Goal: Communication & Community: Answer question/provide support

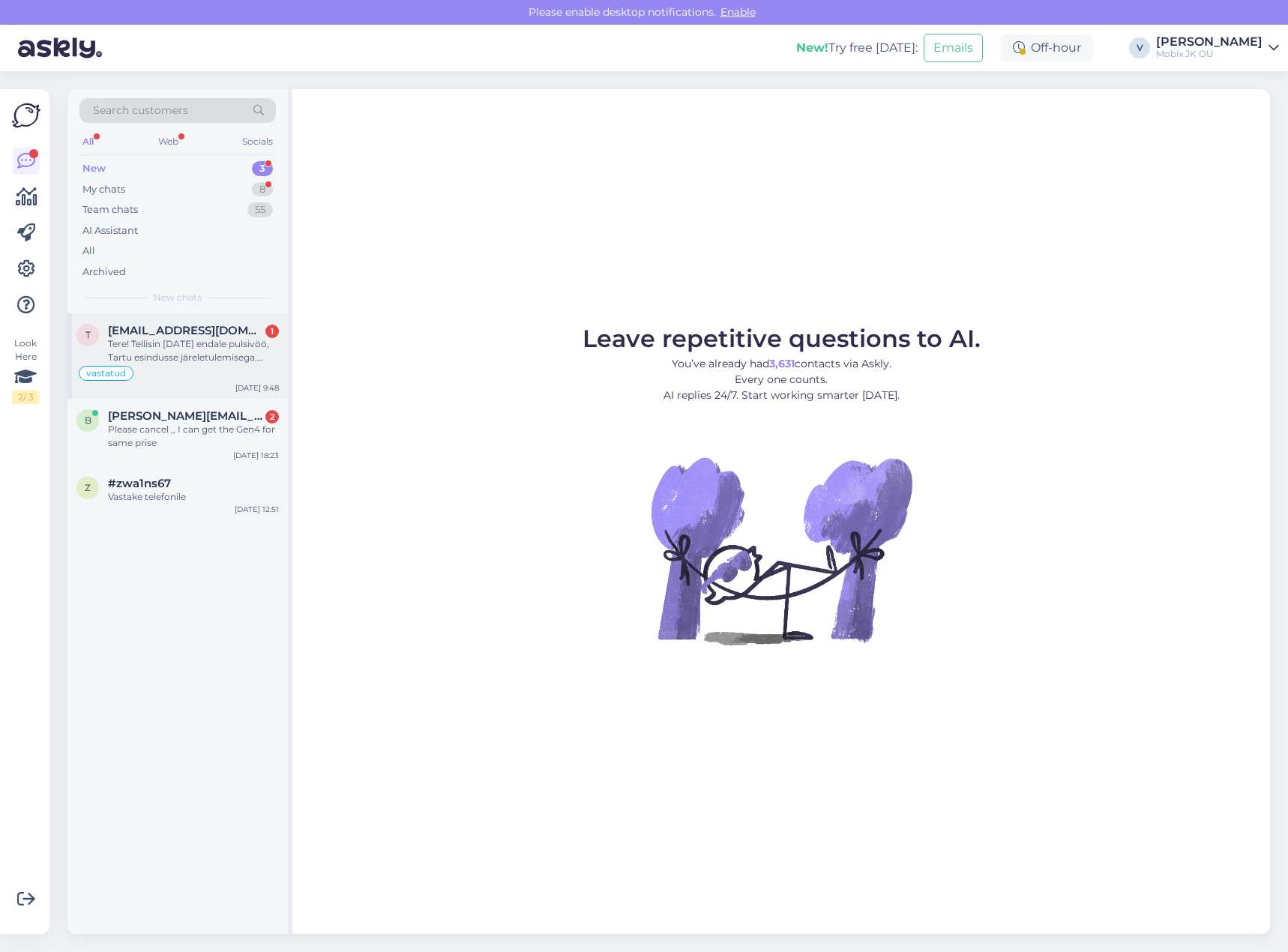
click at [182, 357] on div "Tere! Tellisin [DATE] endale pulsivöö, Tartu esindusse järeletulemisega. Tellim…" at bounding box center [194, 351] width 171 height 27
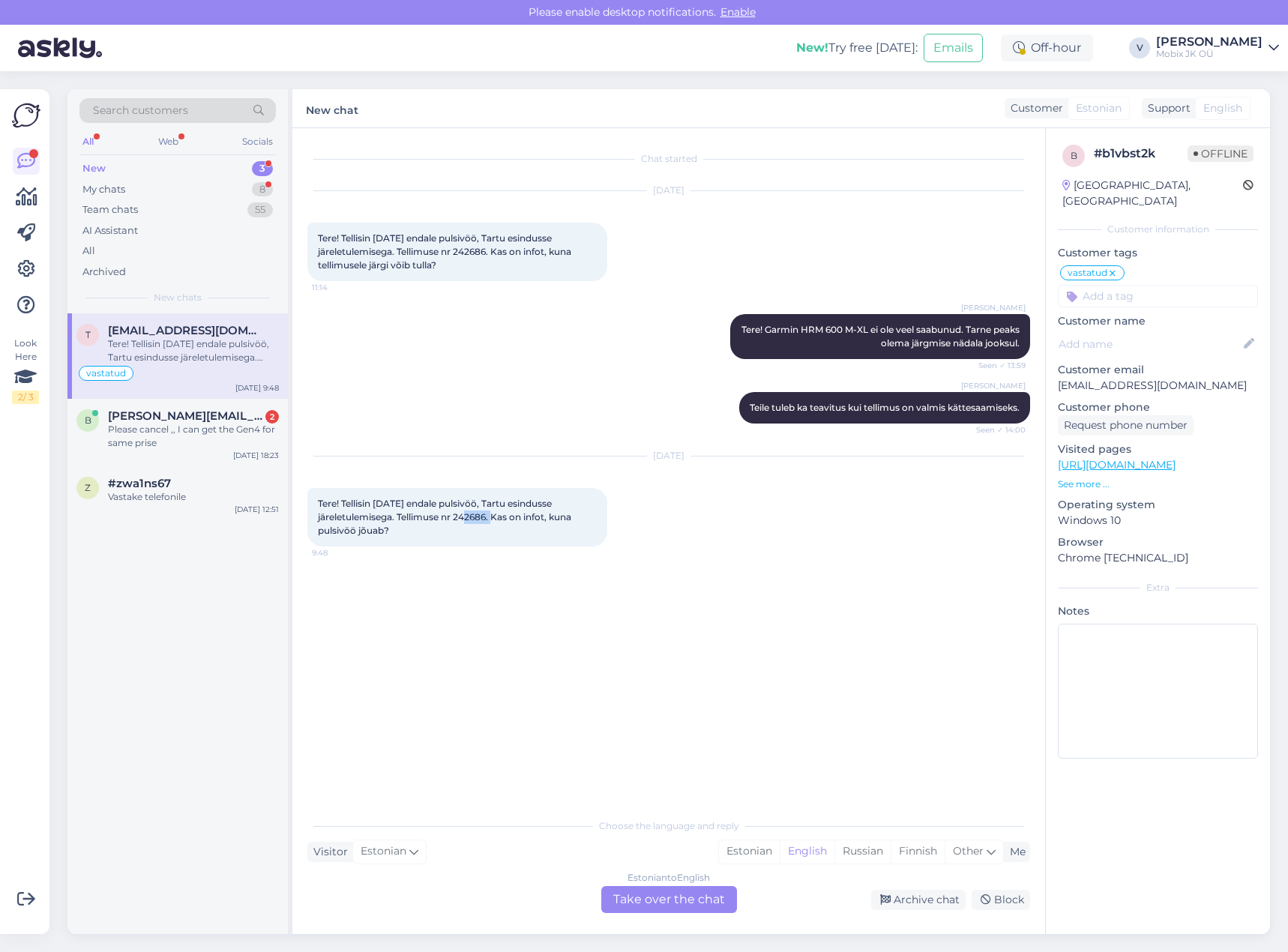
drag, startPoint x: 457, startPoint y: 519, endPoint x: 488, endPoint y: 519, distance: 31.0
click at [488, 519] on span "Tere! Tellisin [DATE] endale pulsivöö, Tartu esindusse järeletulemisega. Tellim…" at bounding box center [446, 517] width 256 height 38
copy span "242686"
drag, startPoint x: 751, startPoint y: 849, endPoint x: 719, endPoint y: 875, distance: 41.2
click at [751, 849] on div "Estonian" at bounding box center [748, 851] width 60 height 23
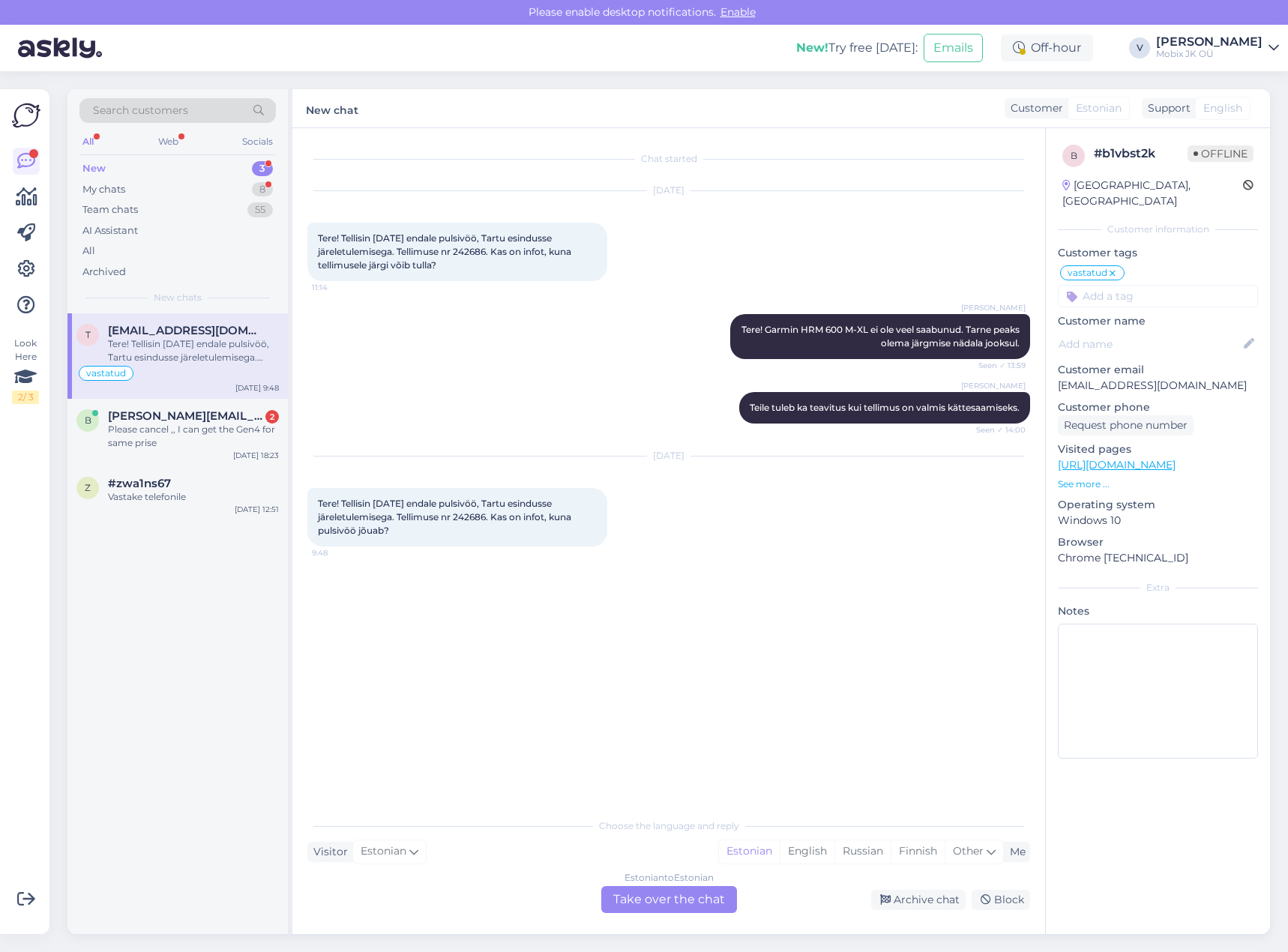
click at [700, 898] on div "Estonian to Estonian Take over the chat" at bounding box center [669, 900] width 136 height 27
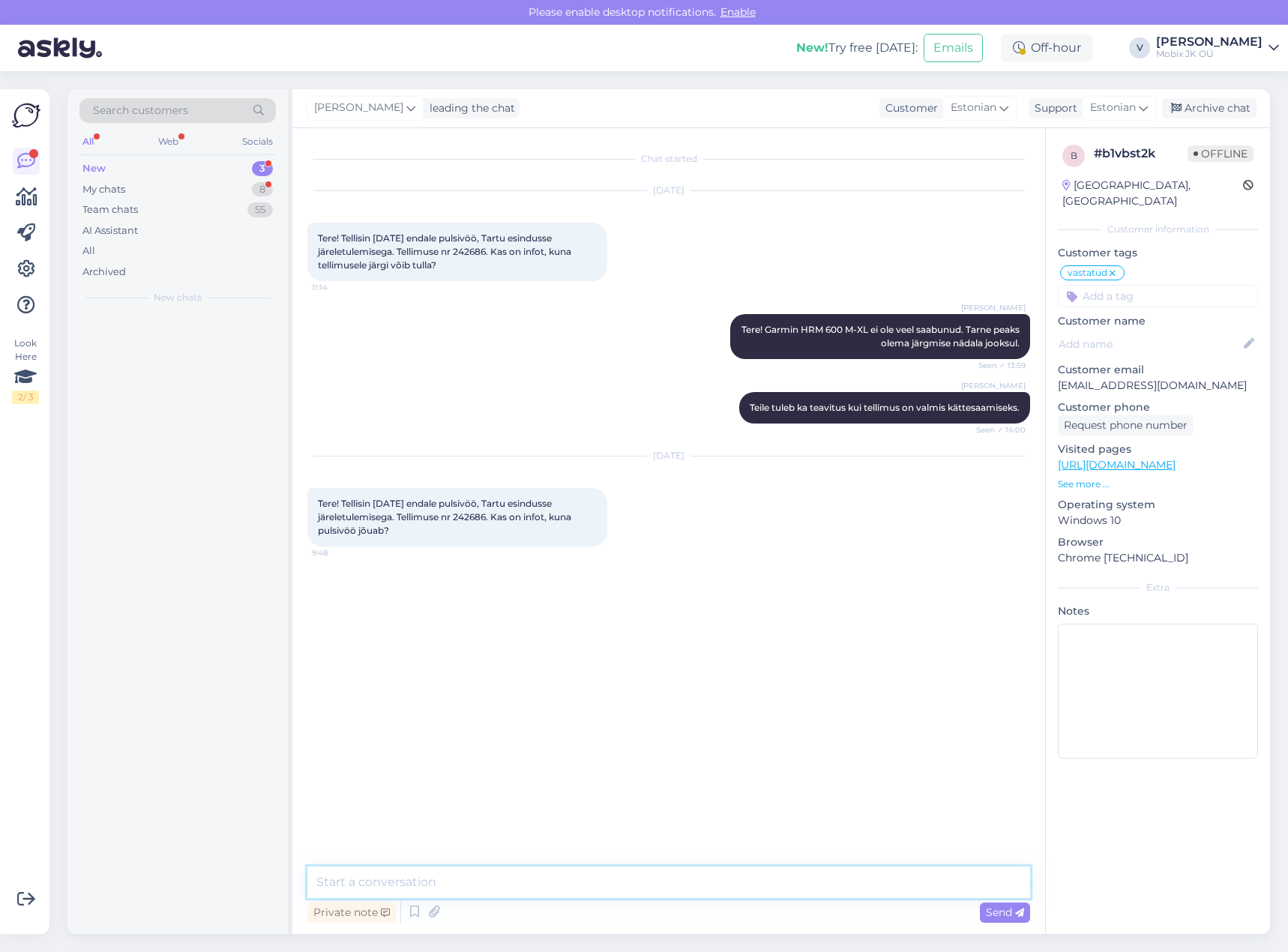
drag, startPoint x: 701, startPoint y: 897, endPoint x: 704, endPoint y: 885, distance: 12.4
click at [702, 886] on textarea at bounding box center [668, 883] width 723 height 32
type textarea "Tere! Tänan kirja eest. Täpsustan üle!"
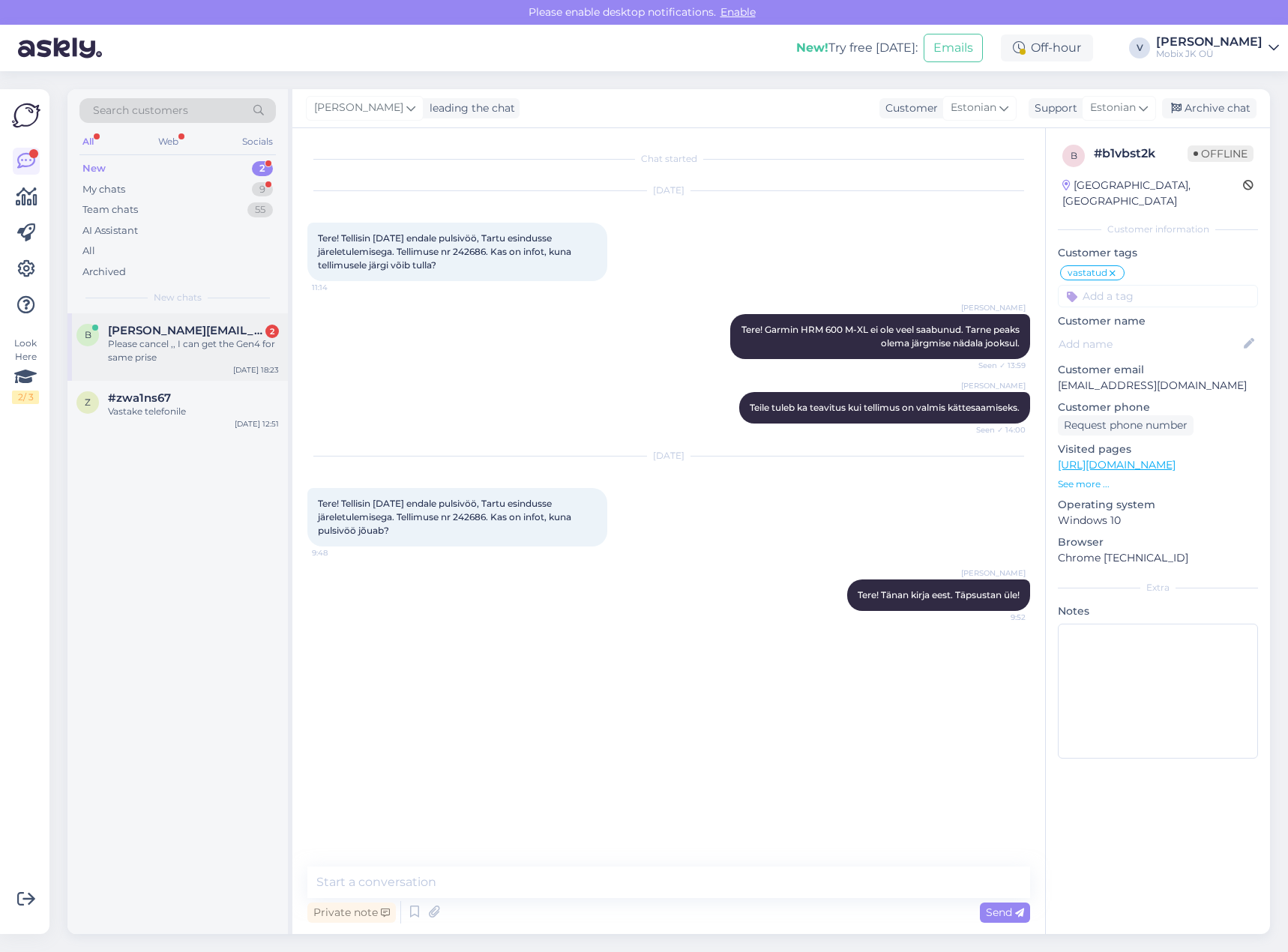
click at [200, 343] on div "Please cancel ,, I can get the Gen4 for same prise" at bounding box center [194, 351] width 171 height 27
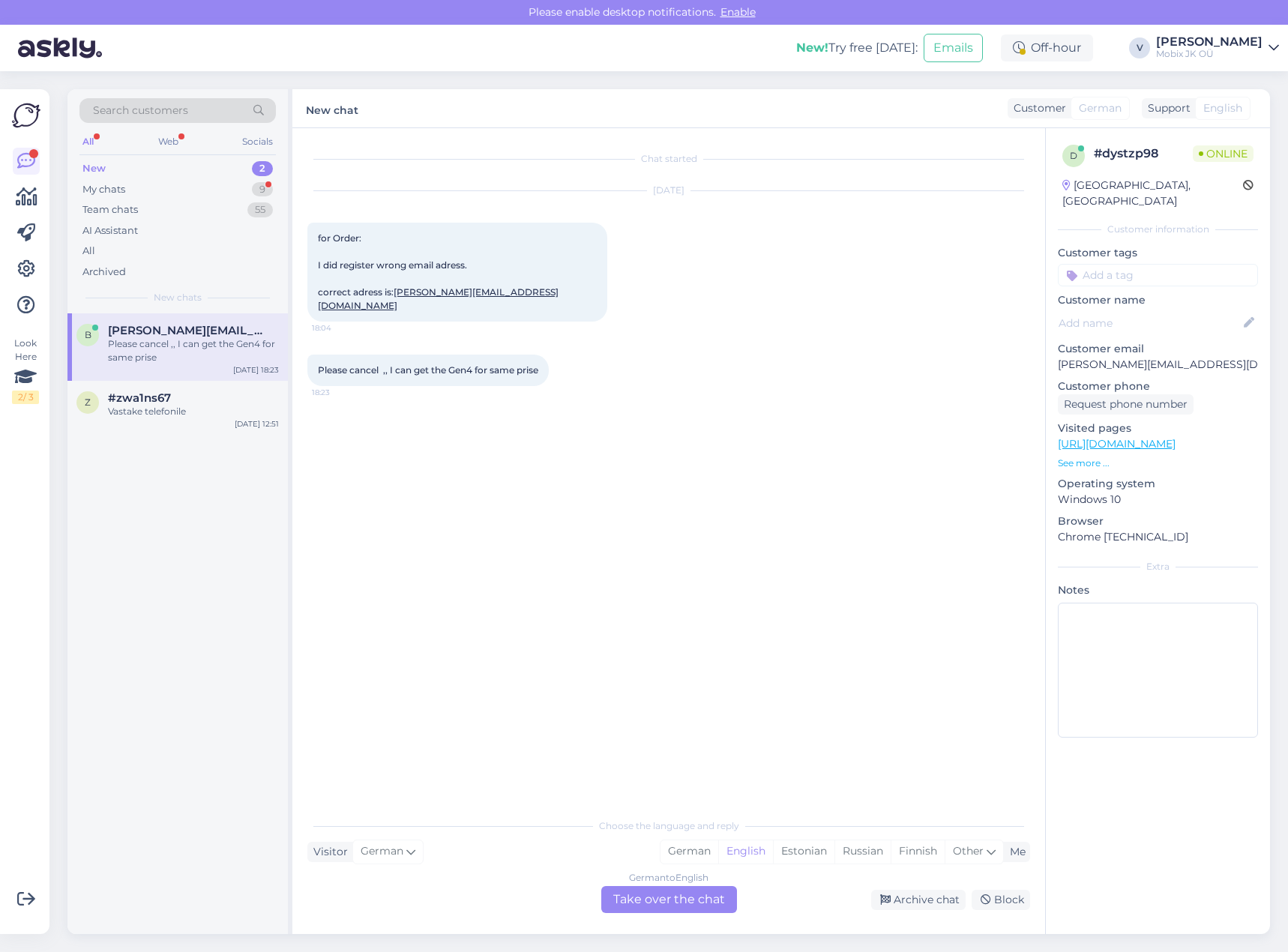
click at [1109, 264] on input at bounding box center [1158, 275] width 200 height 23
type input "[PERSON_NAME]"
click at [1146, 311] on span "[PERSON_NAME]" at bounding box center [1157, 315] width 78 height 9
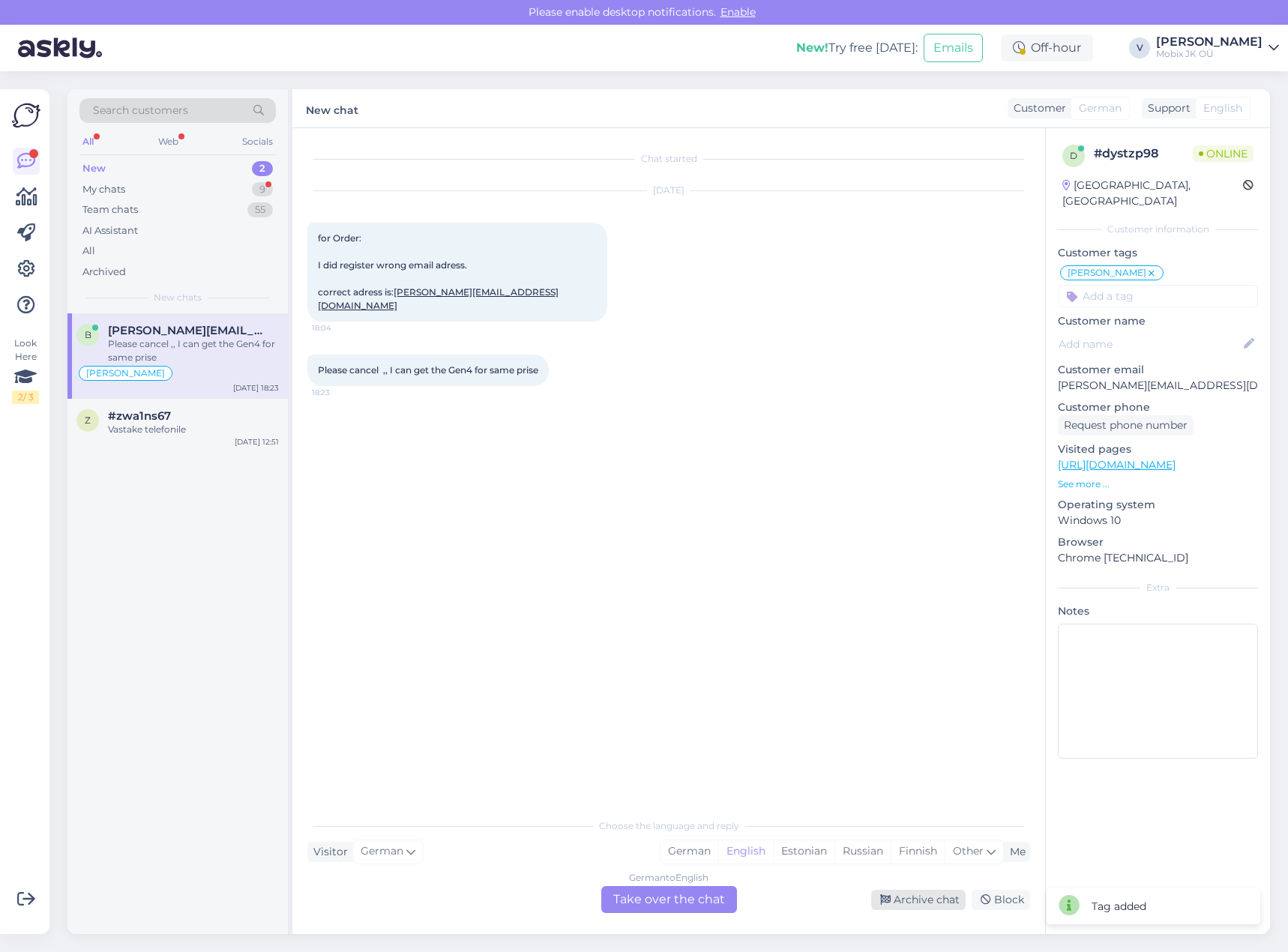
click at [921, 904] on div "Archive chat" at bounding box center [919, 900] width 95 height 20
